Goal: Task Accomplishment & Management: Complete application form

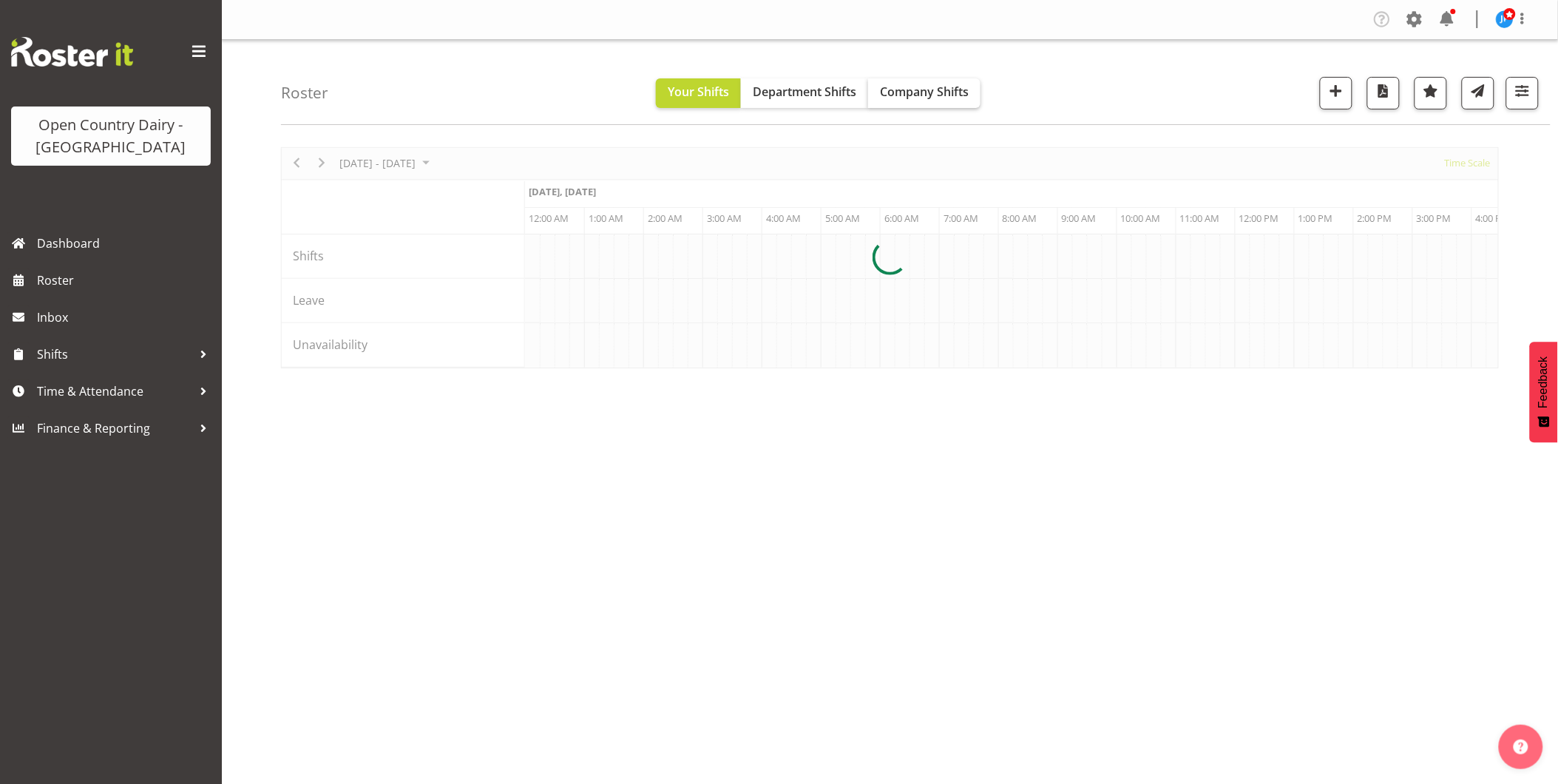
scroll to position [0, 5678]
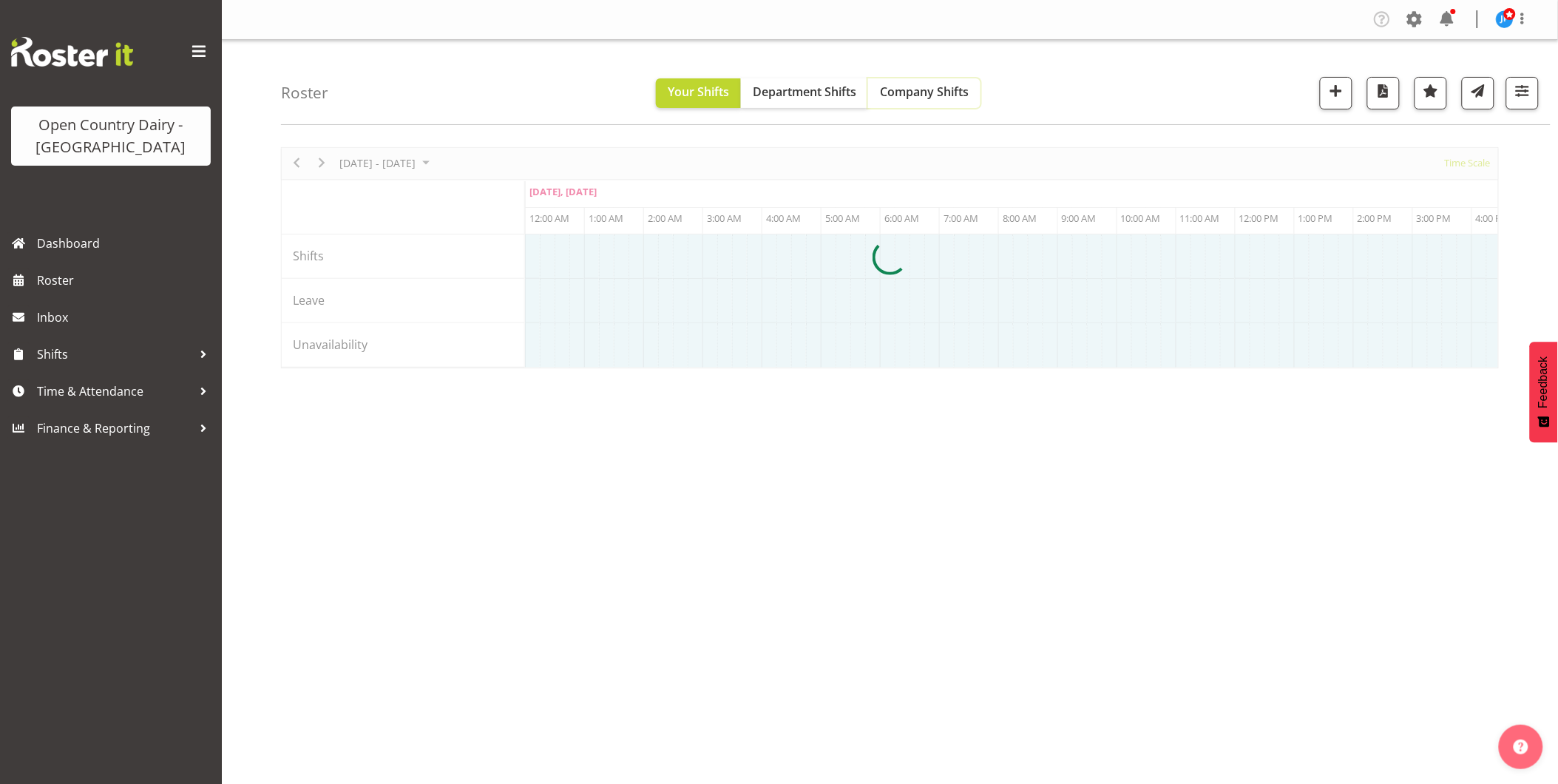
click at [912, 88] on span "Company Shifts" at bounding box center [924, 92] width 88 height 17
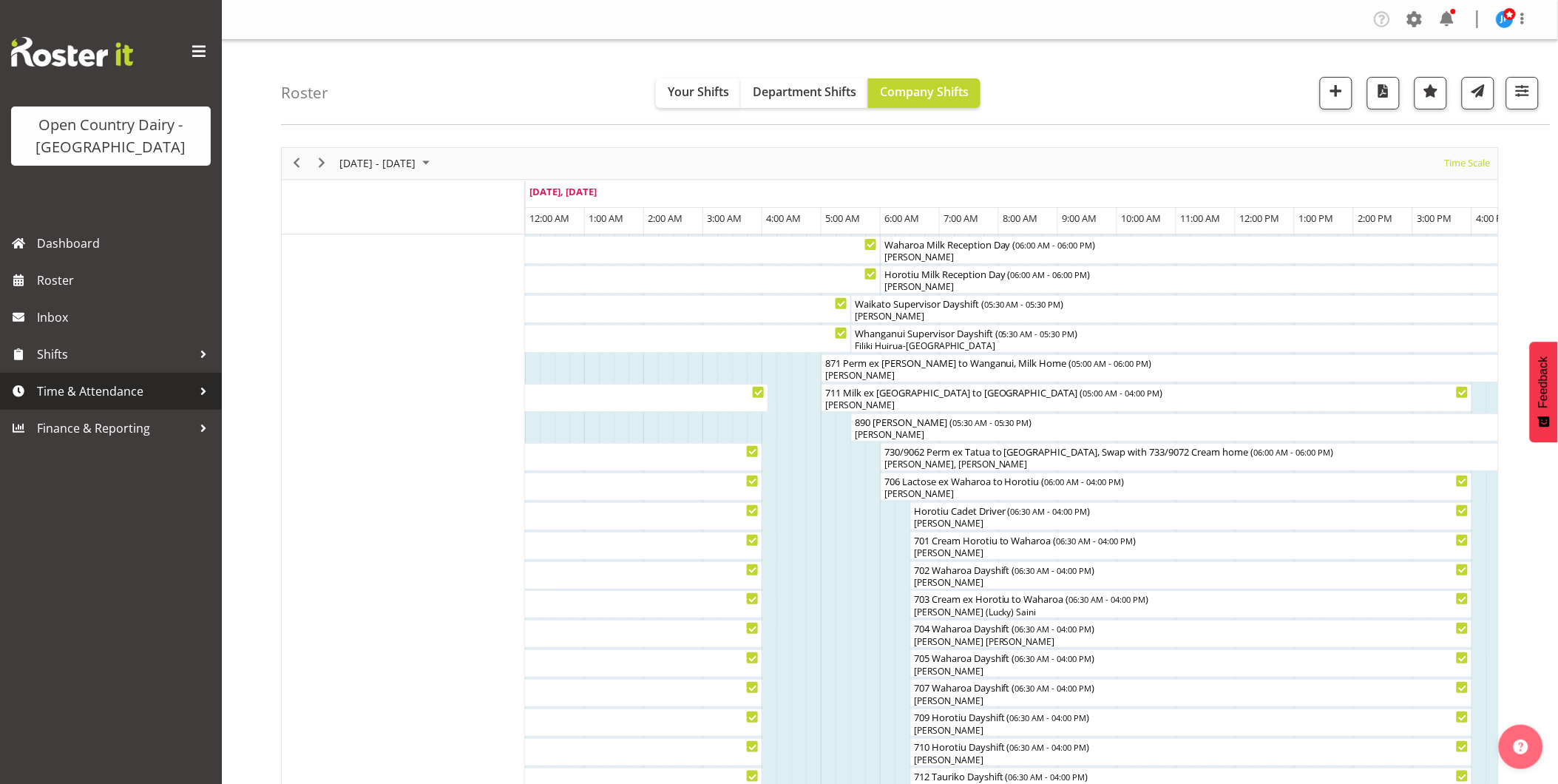
click at [82, 387] on span "Time & Attendance" at bounding box center [114, 391] width 156 height 22
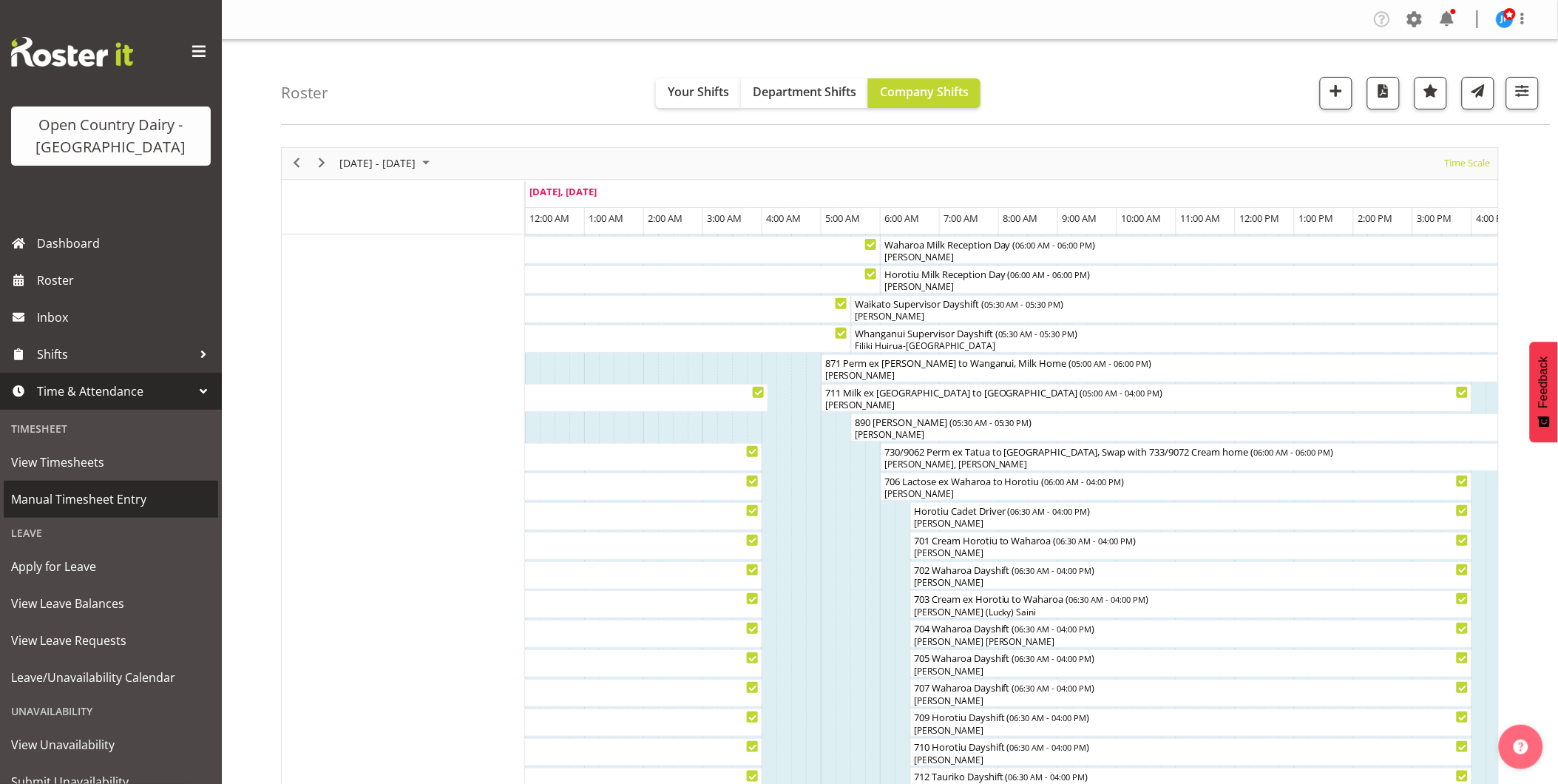
click at [57, 496] on span "Manual Timesheet Entry" at bounding box center [110, 499] width 200 height 22
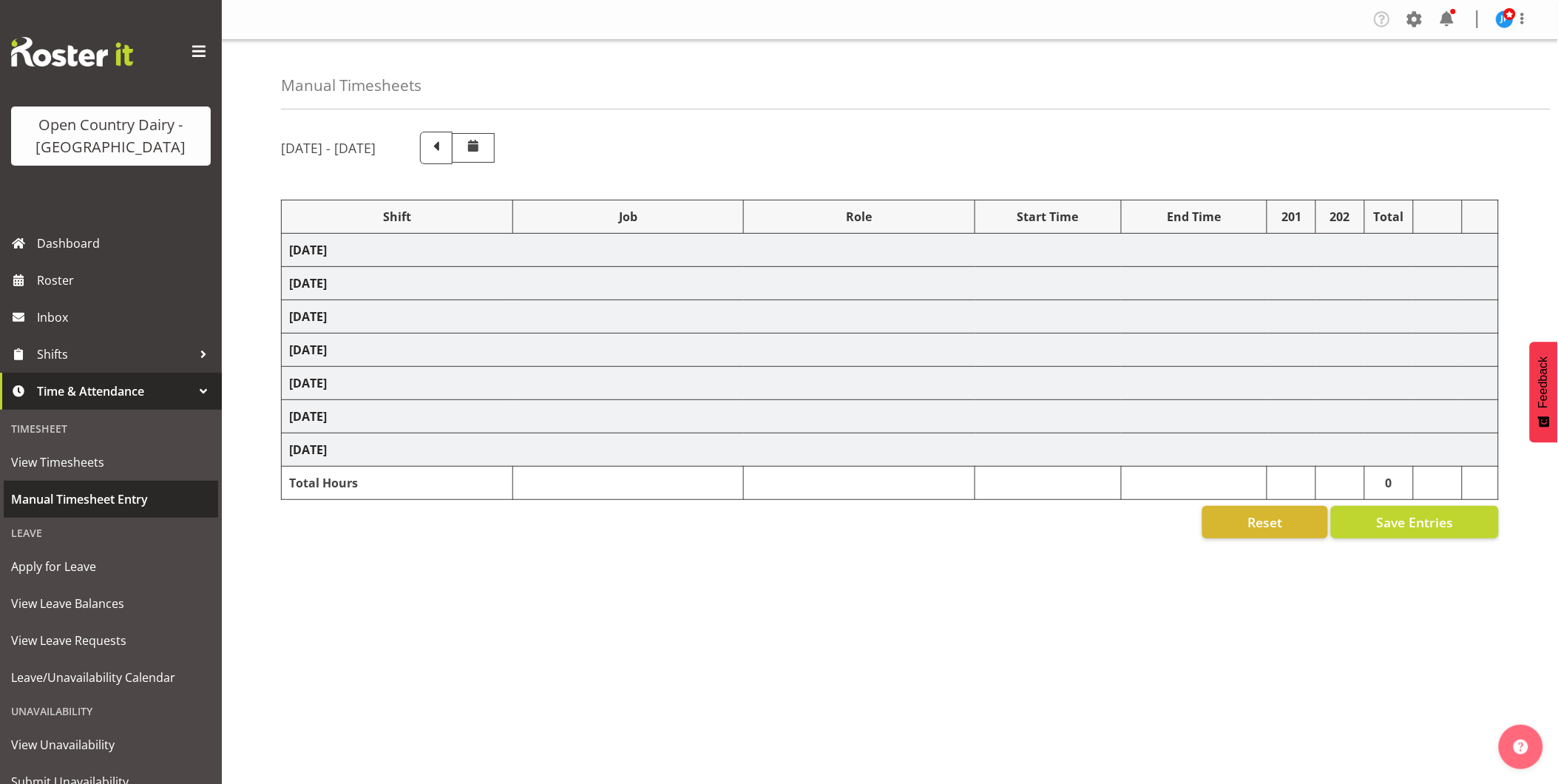
select select "78960"
select select "1386"
select select "47493"
select select "78940"
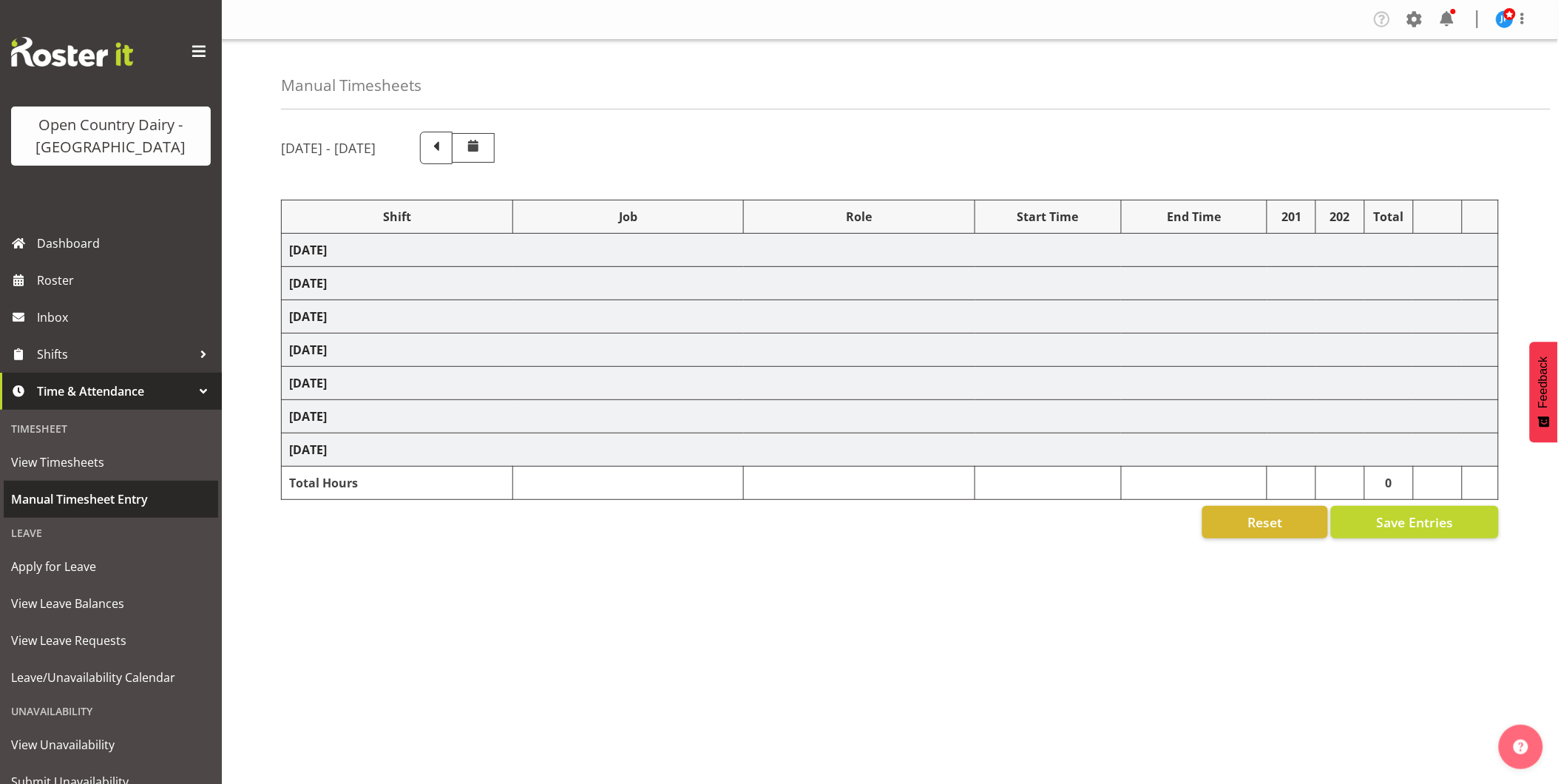
select select "1386"
select select "47493"
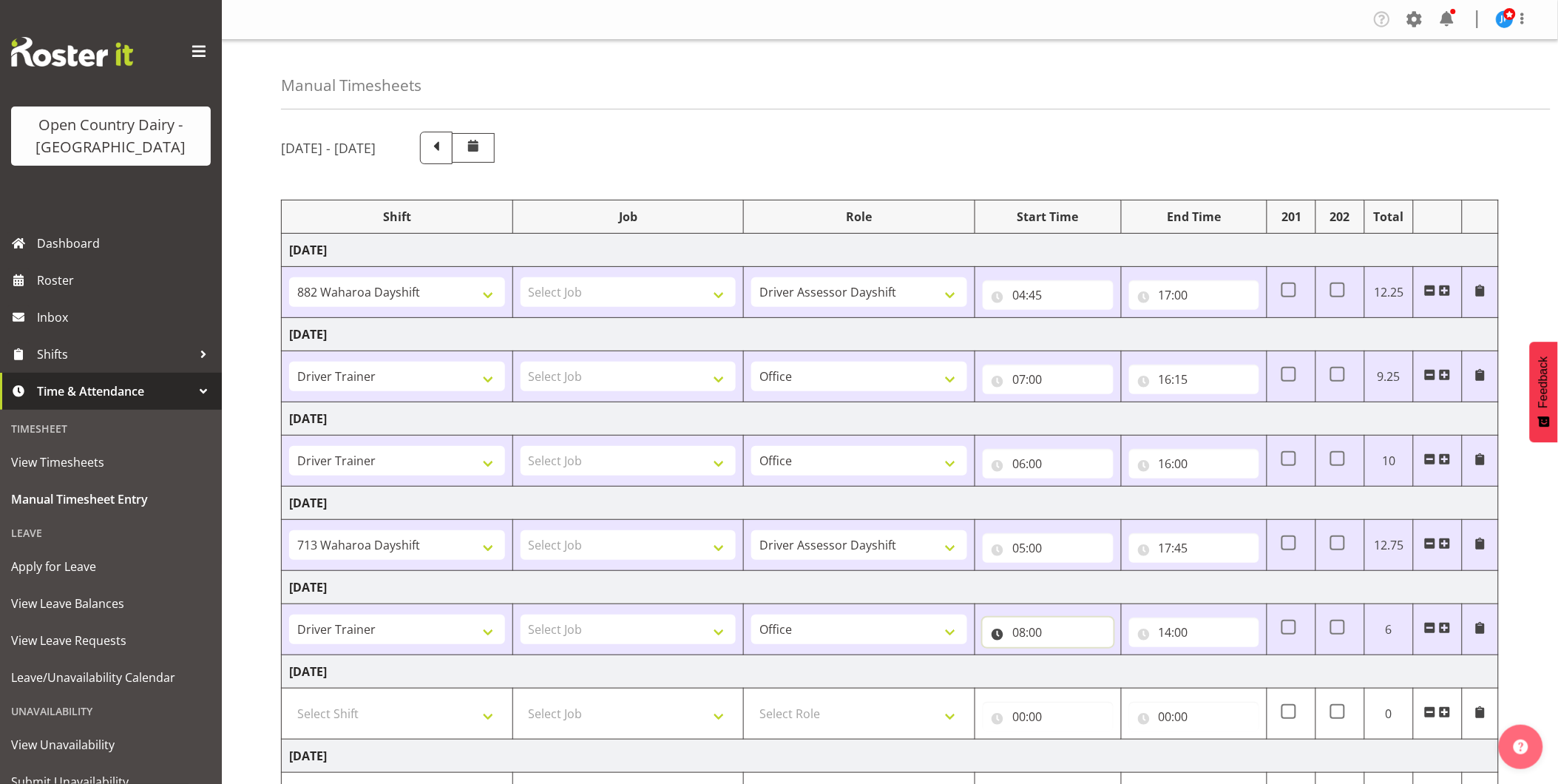
click at [1011, 634] on input "08:00" at bounding box center [1048, 632] width 131 height 29
click at [1085, 673] on select "00 01 02 03 04 05 06 07 08 09 10 11 12 13 14 15 16 17 18 19 20 21 22 23" at bounding box center [1083, 671] width 33 height 29
select select "5"
click at [1067, 656] on select "00 01 02 03 04 05 06 07 08 09 10 11 12 13 14 15 16 17 18 19 20 21 22 23" at bounding box center [1083, 671] width 33 height 29
type input "05:00"
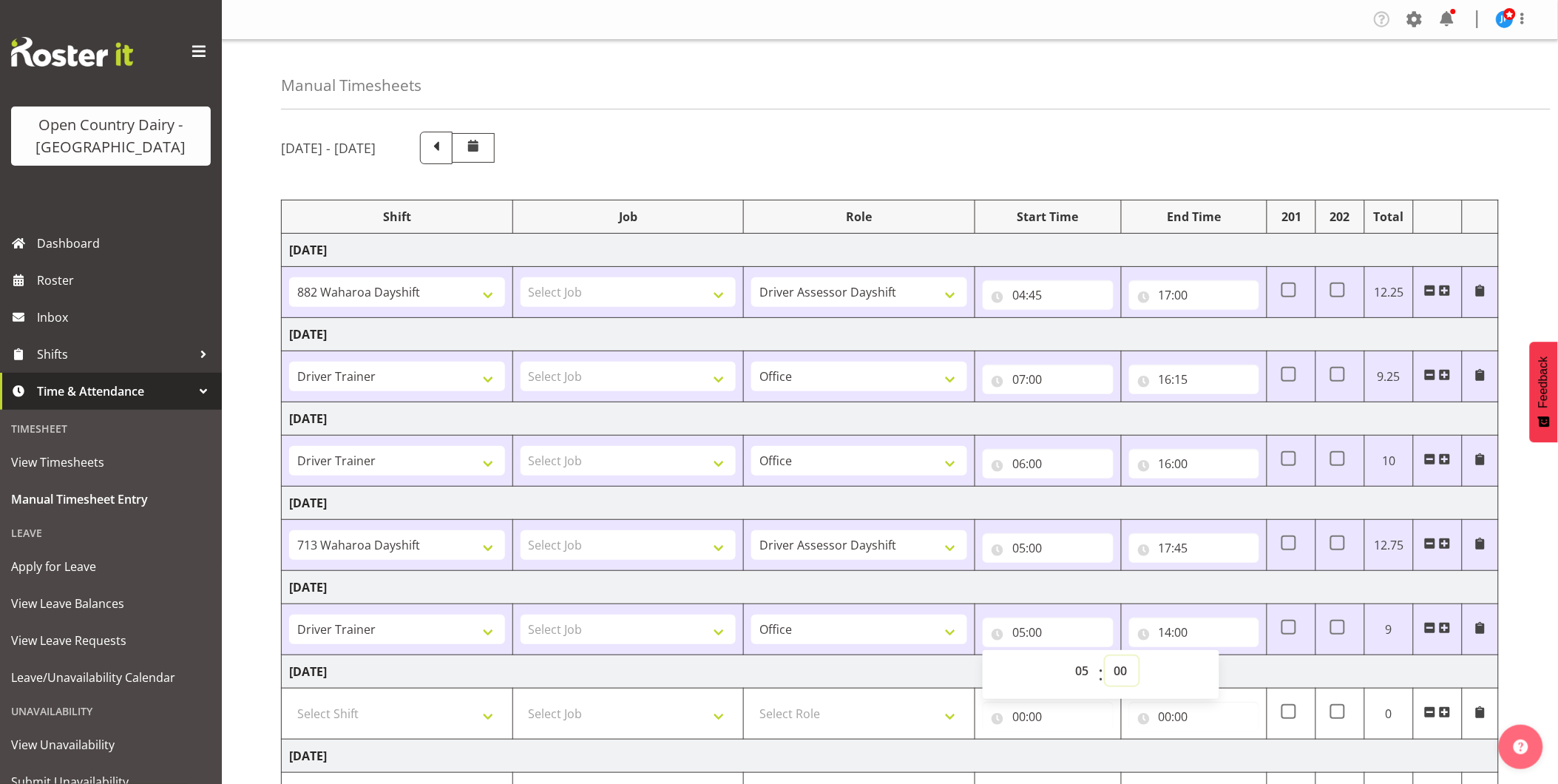
click at [1119, 667] on select "00 01 02 03 04 05 06 07 08 09 10 11 12 13 14 15 16 17 18 19 20 21 22 23 24 25 2…" at bounding box center [1122, 671] width 33 height 29
select select "45"
click at [1105, 656] on select "00 01 02 03 04 05 06 07 08 09 10 11 12 13 14 15 16 17 18 19 20 21 22 23 24 25 2…" at bounding box center [1122, 671] width 33 height 29
type input "05:45"
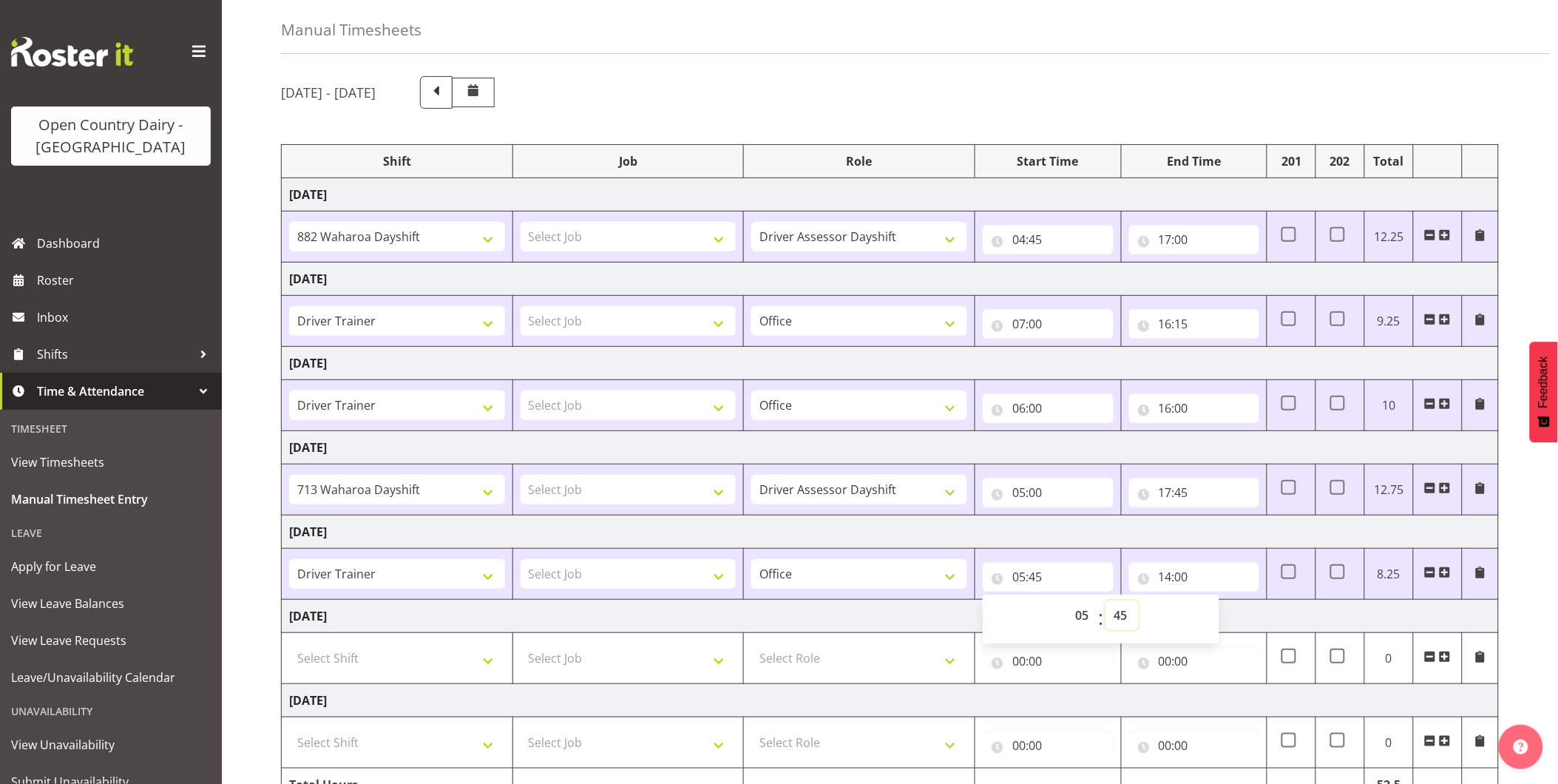
scroll to position [137, 0]
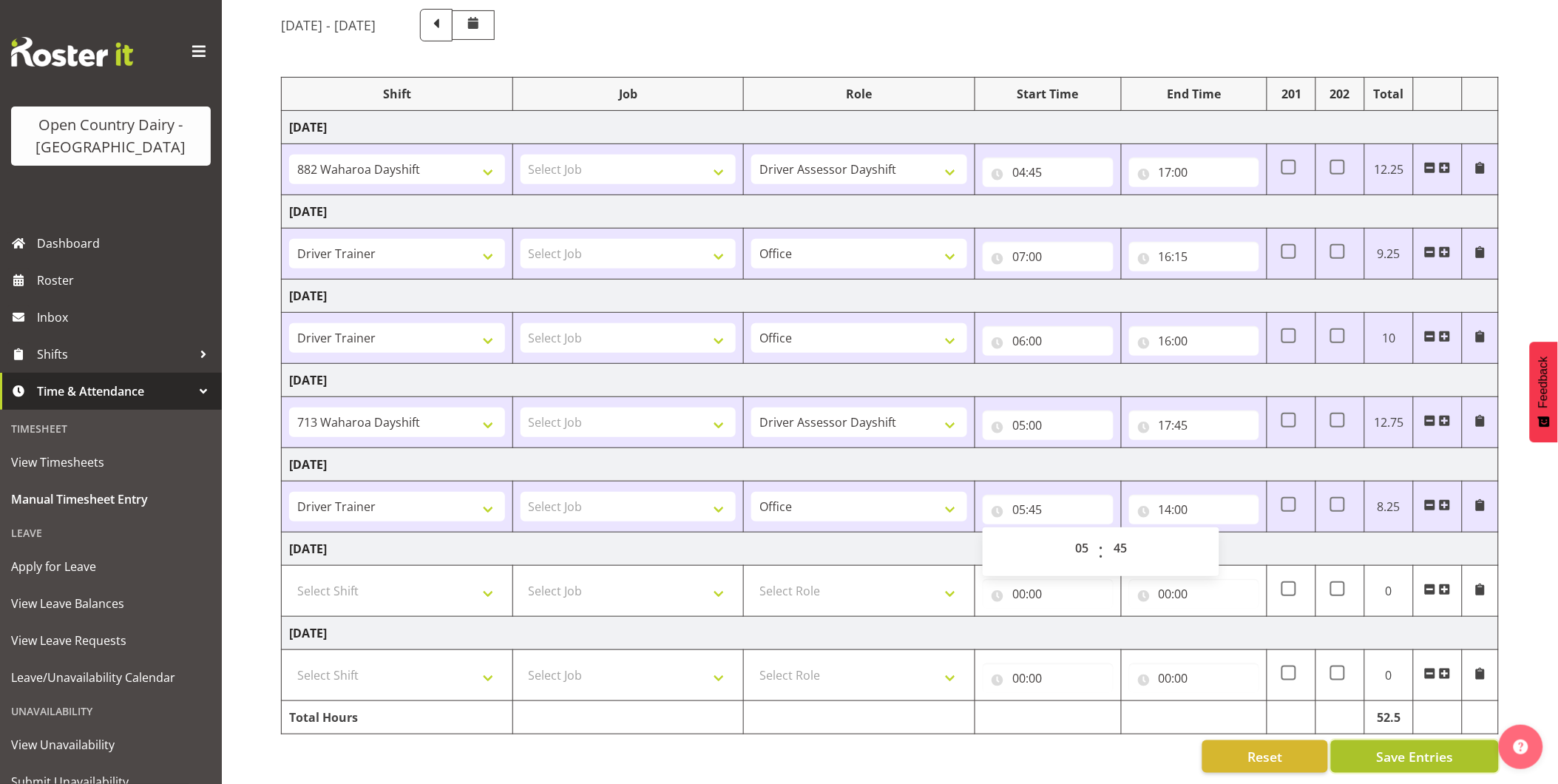
click at [1388, 746] on span "Save Entries" at bounding box center [1414, 755] width 77 height 19
